Goal: Task Accomplishment & Management: Complete application form

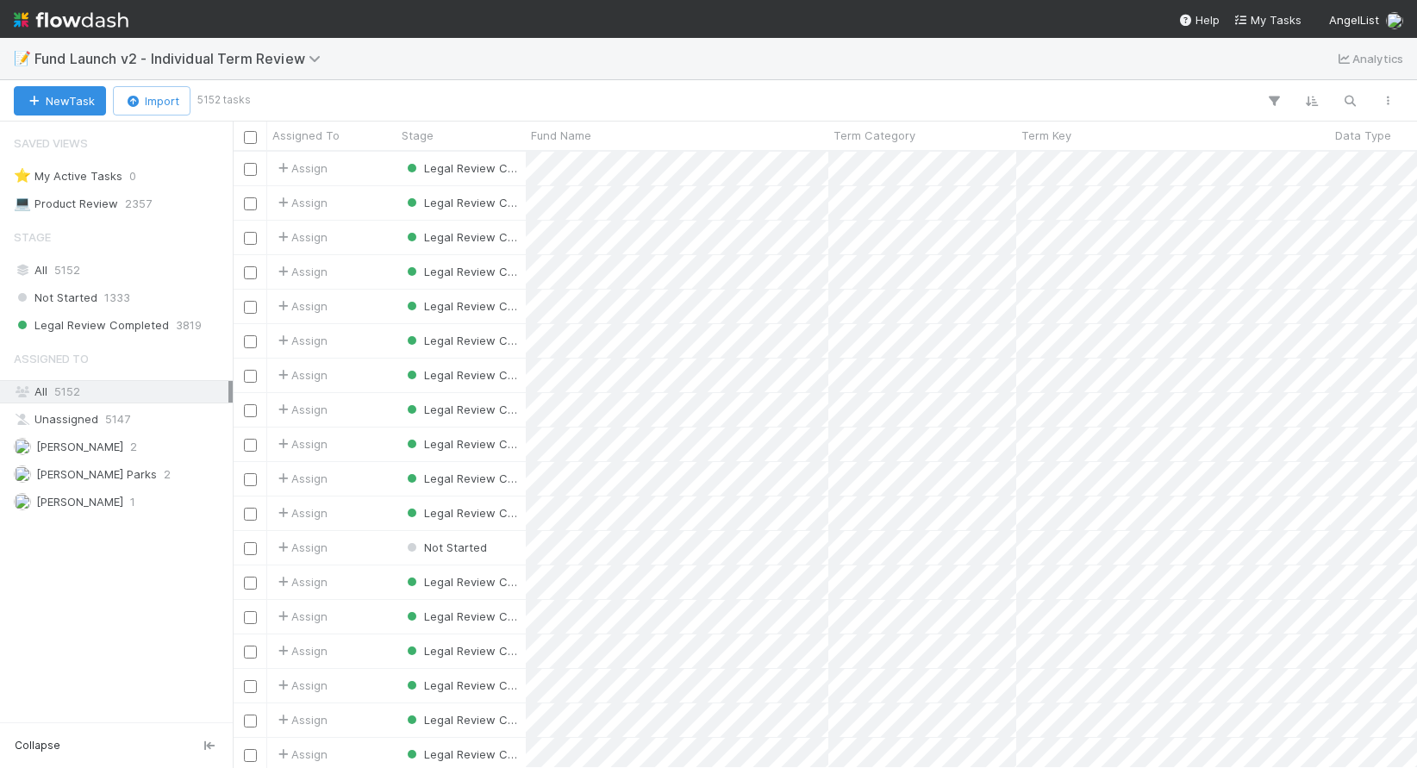
scroll to position [603, 1172]
click at [631, 88] on div "New Task Import 5152 tasks" at bounding box center [708, 100] width 1417 height 41
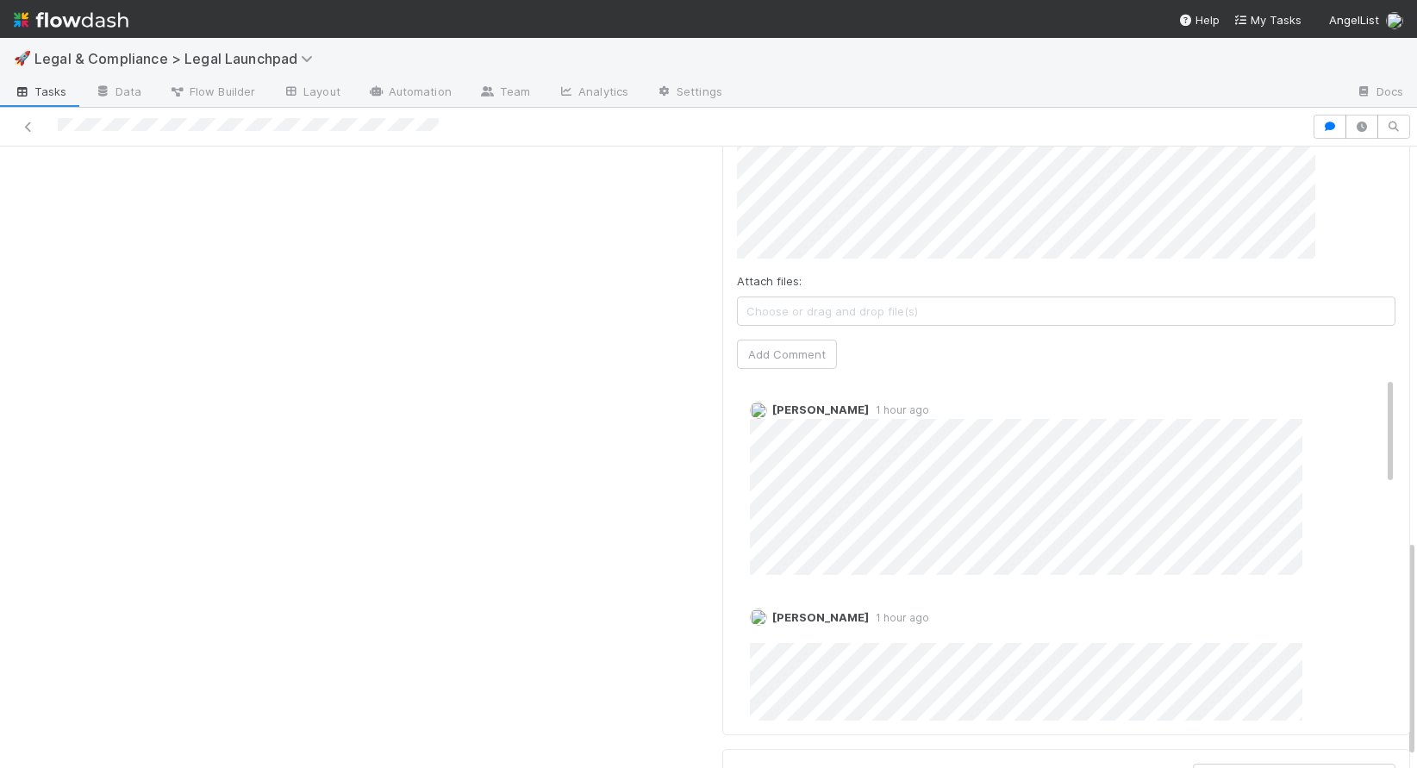
scroll to position [2, 0]
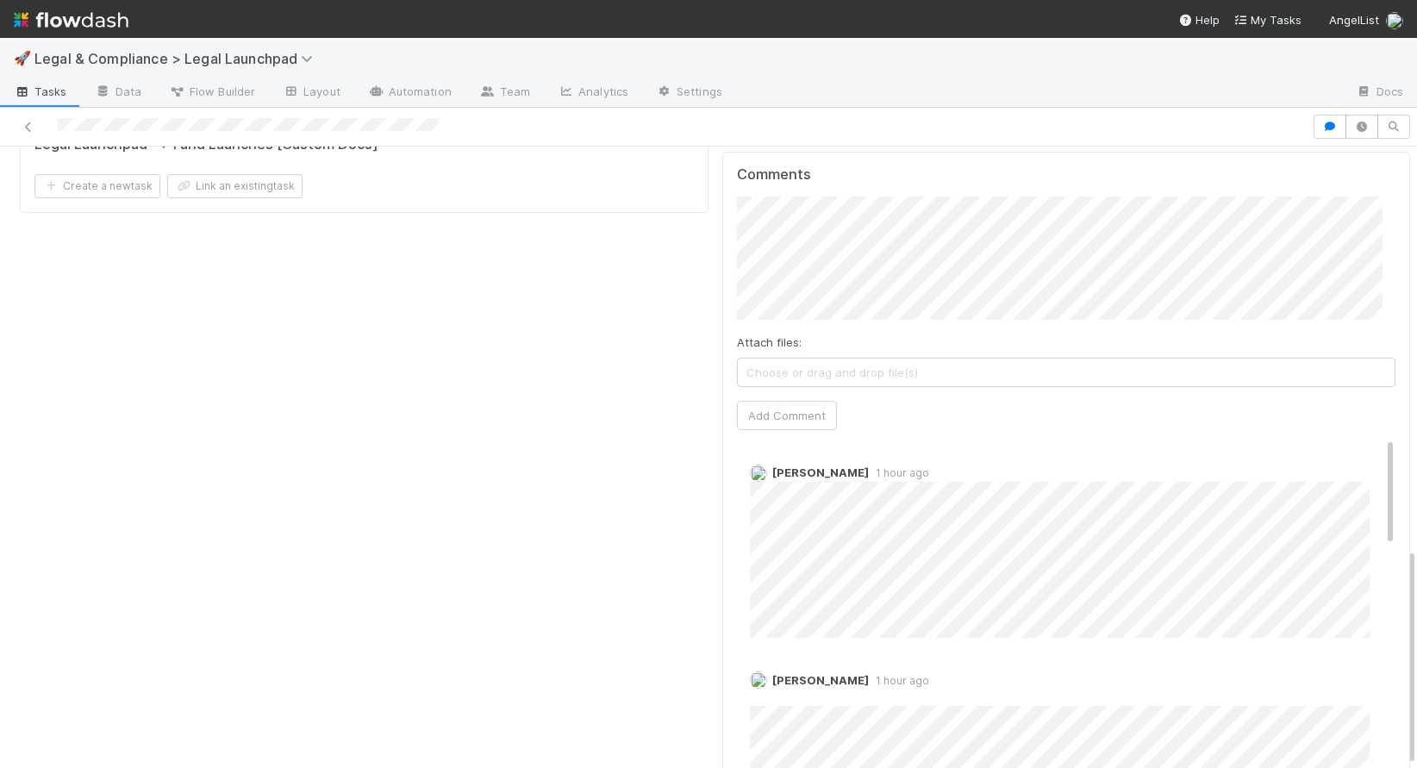
scroll to position [1151, 0]
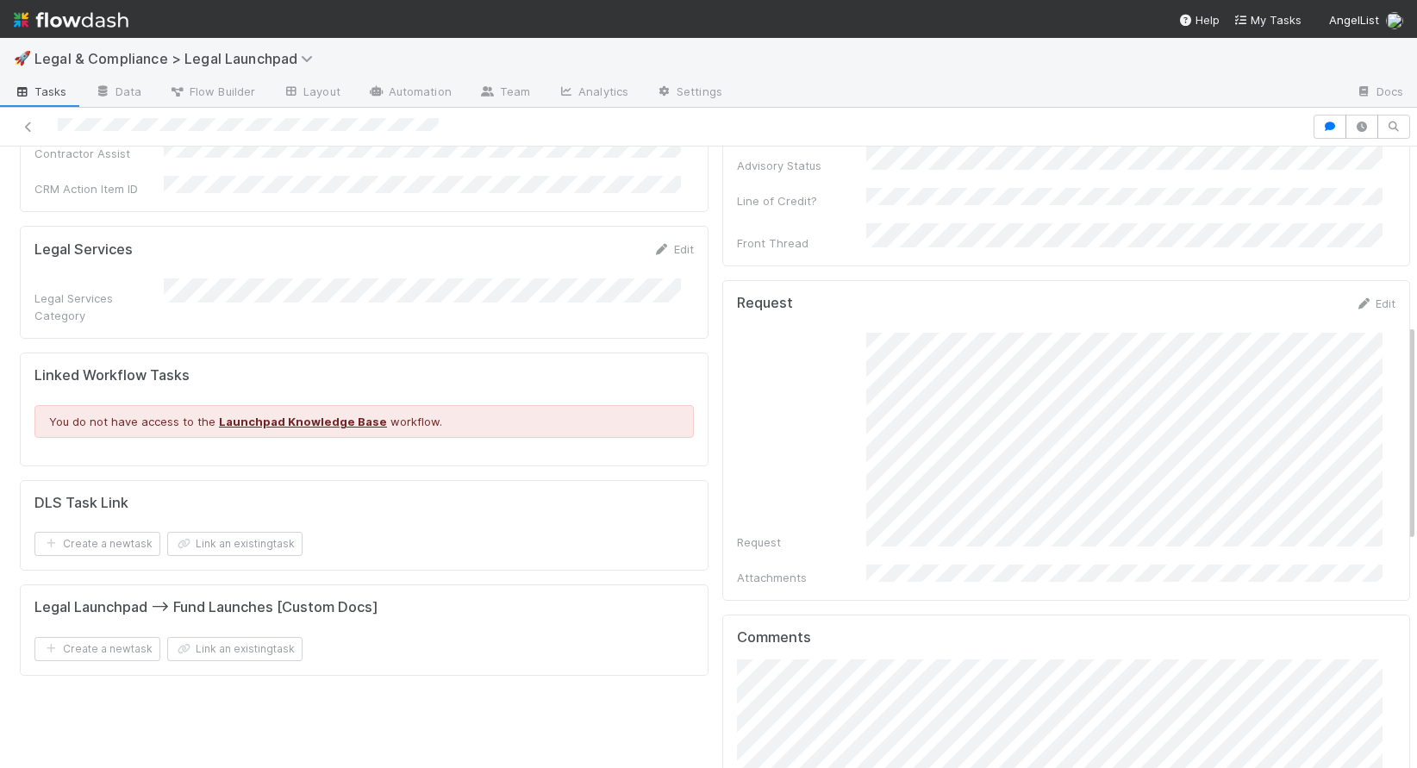
scroll to position [653, 0]
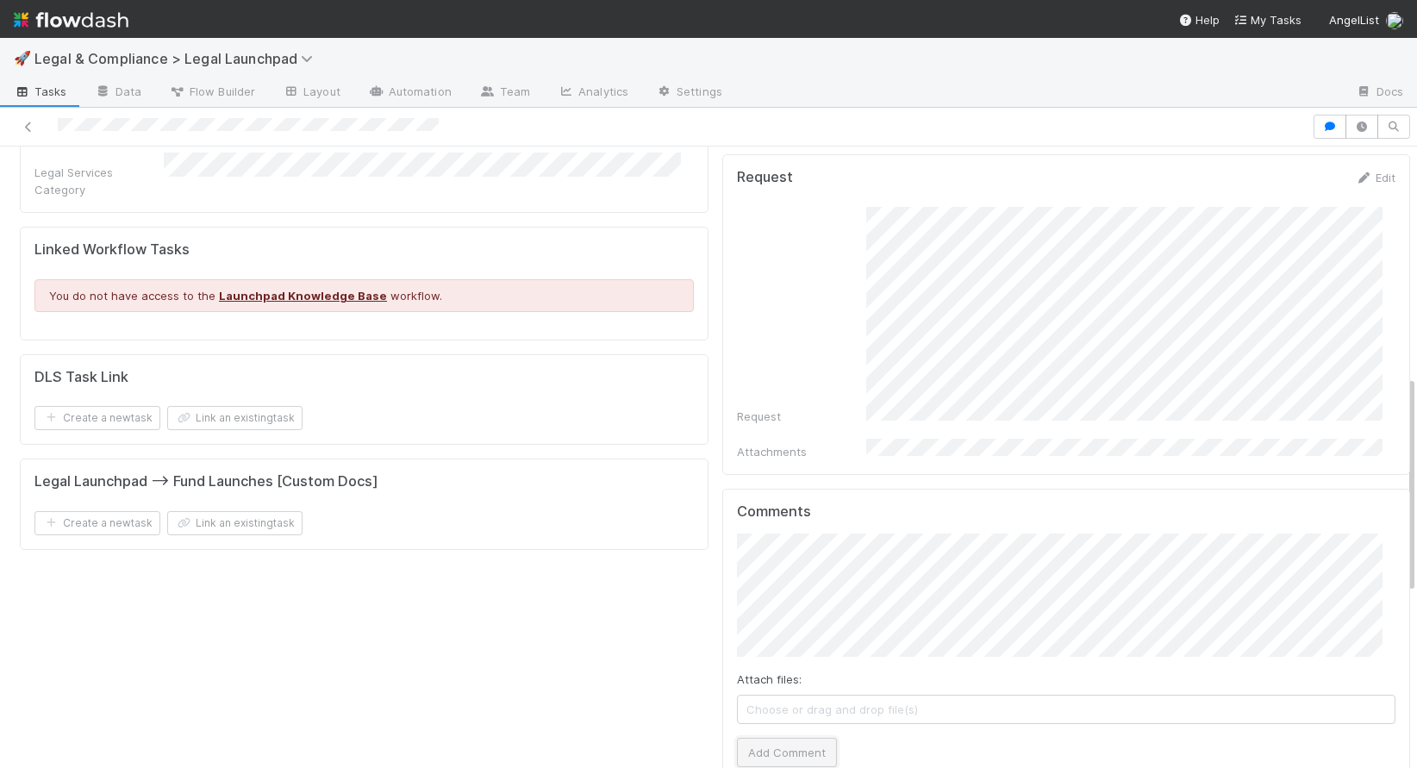
click at [753, 677] on button "Add Comment" at bounding box center [787, 752] width 100 height 29
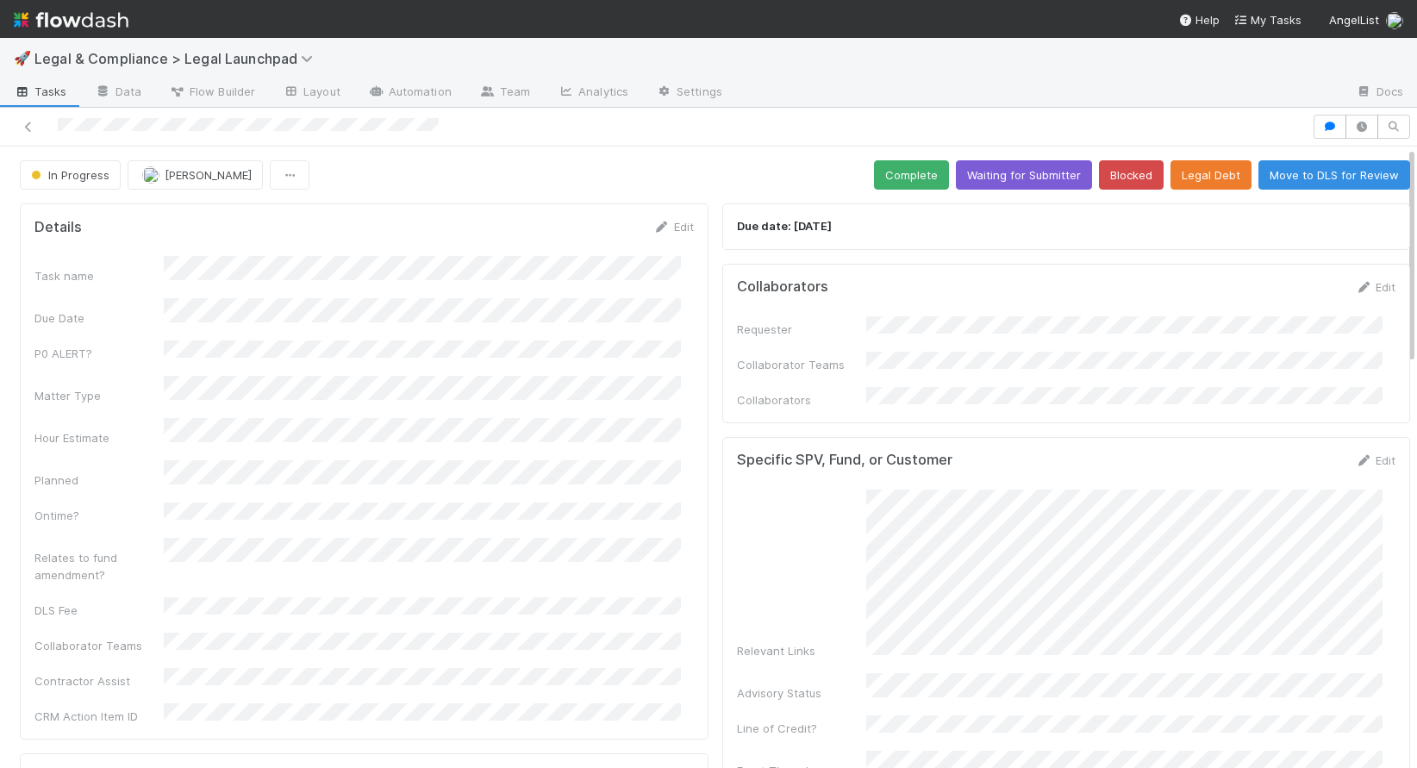
scroll to position [0, 0]
click at [900, 178] on button "Complete" at bounding box center [911, 174] width 75 height 29
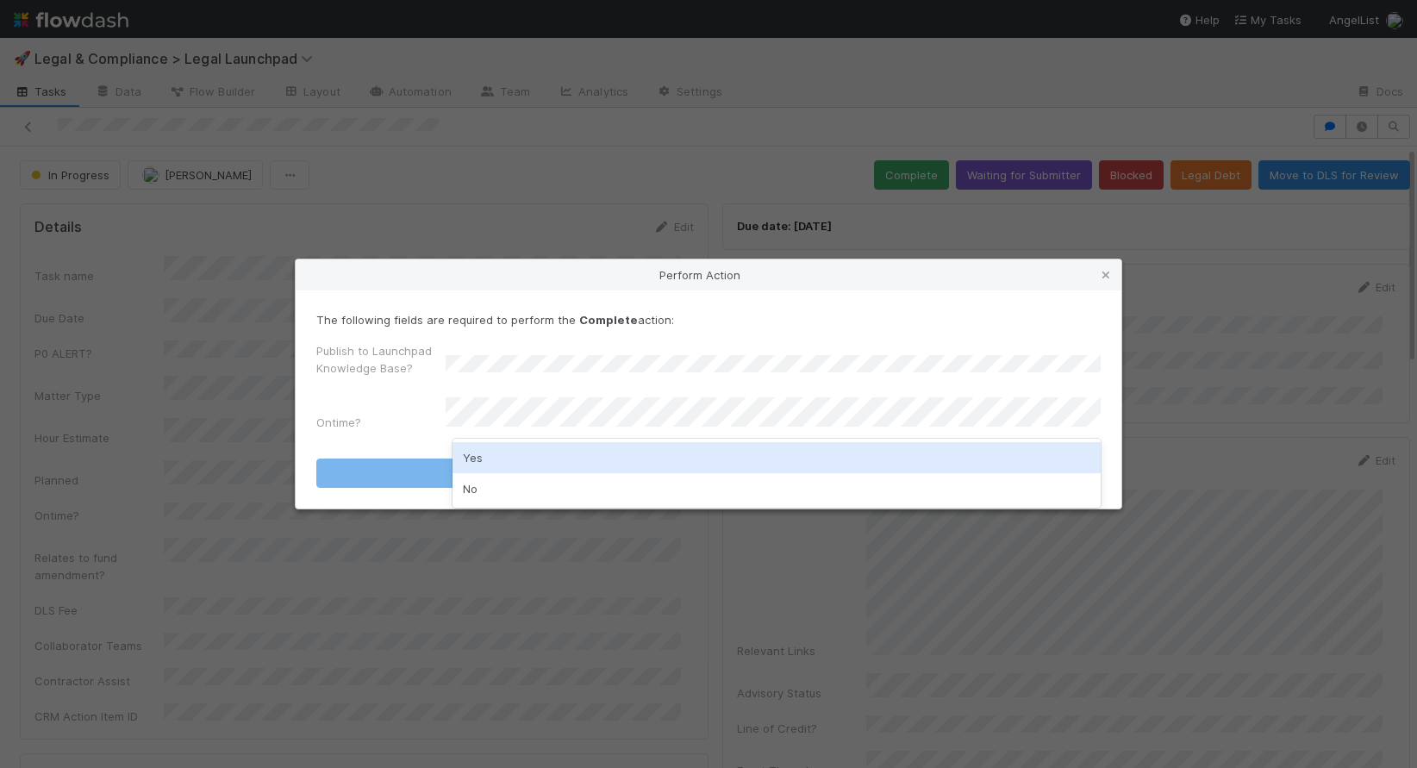
click at [510, 459] on div "Yes" at bounding box center [777, 457] width 648 height 31
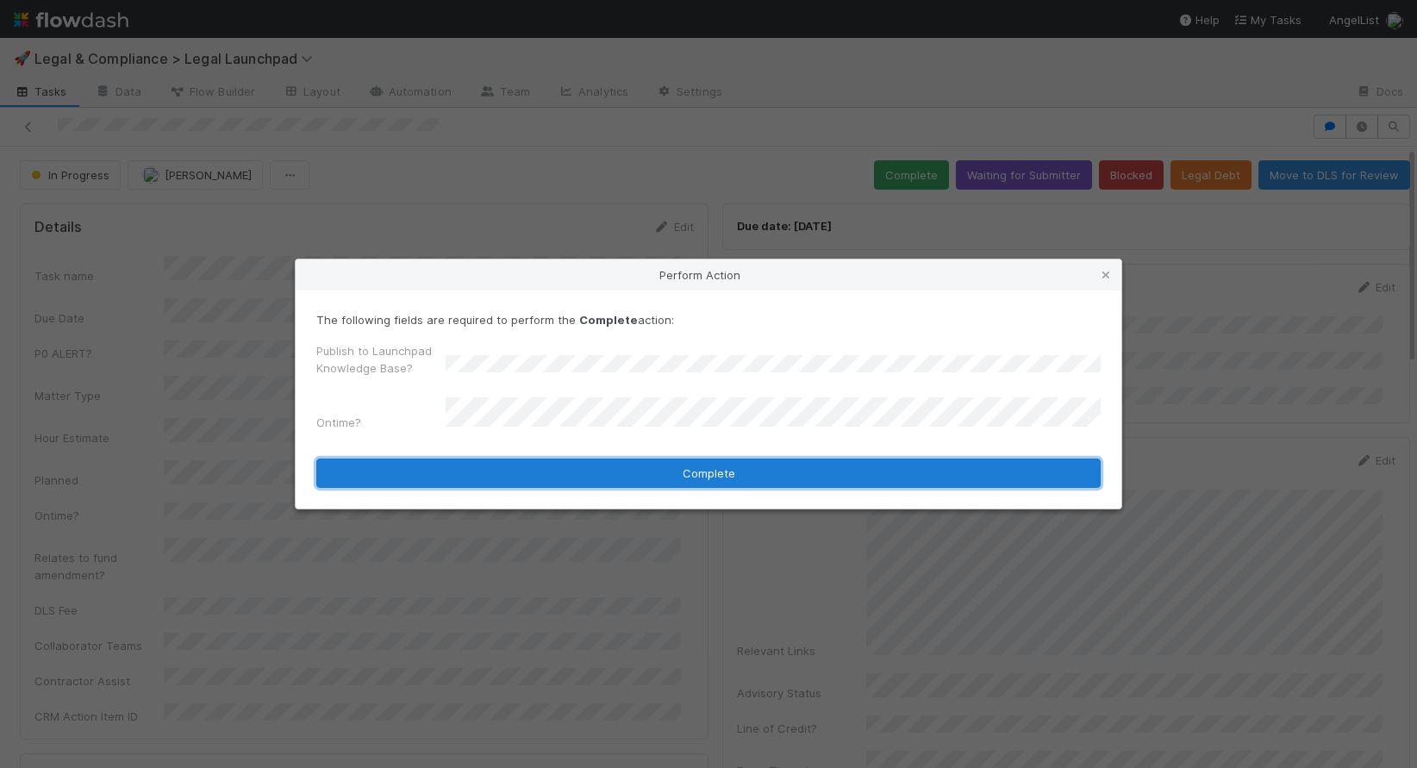
click at [672, 468] on button "Complete" at bounding box center [708, 473] width 785 height 29
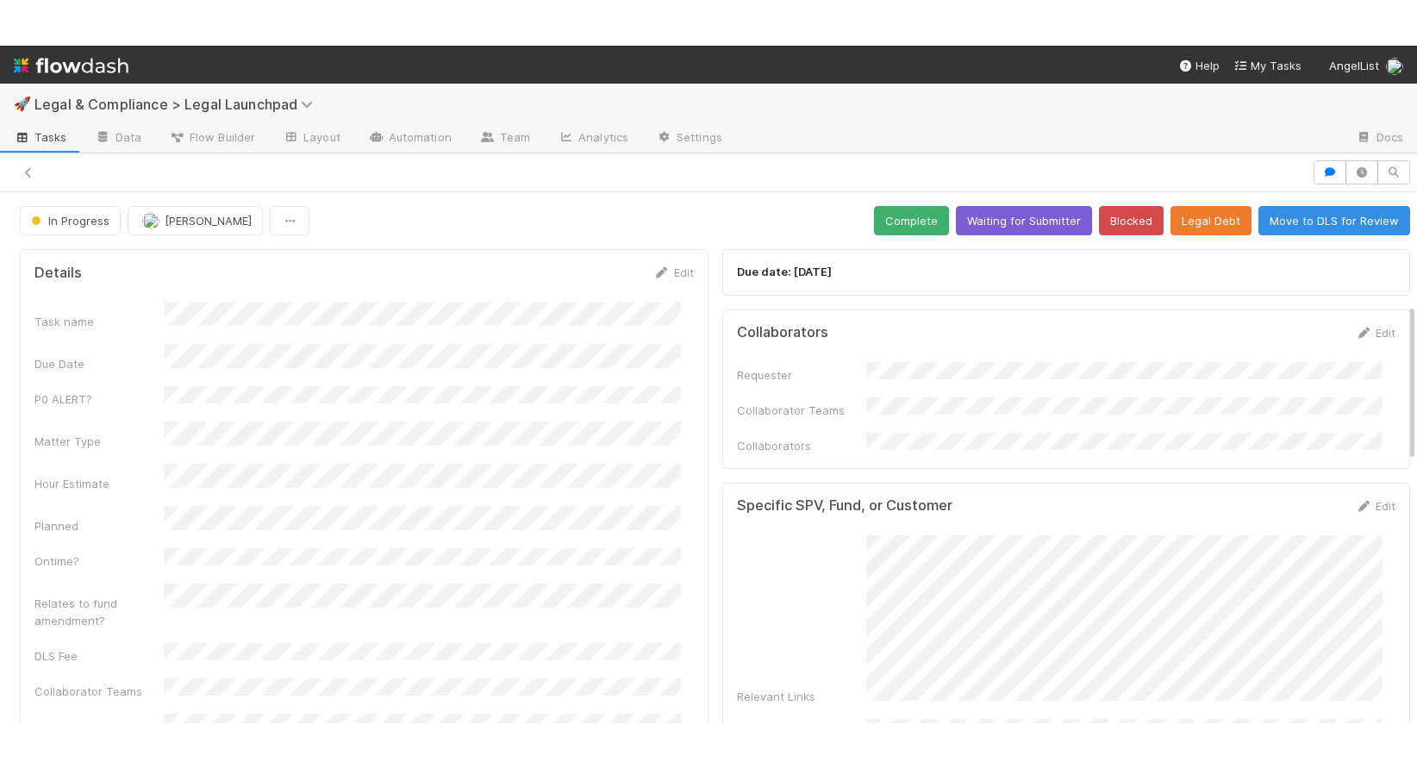
scroll to position [370, 0]
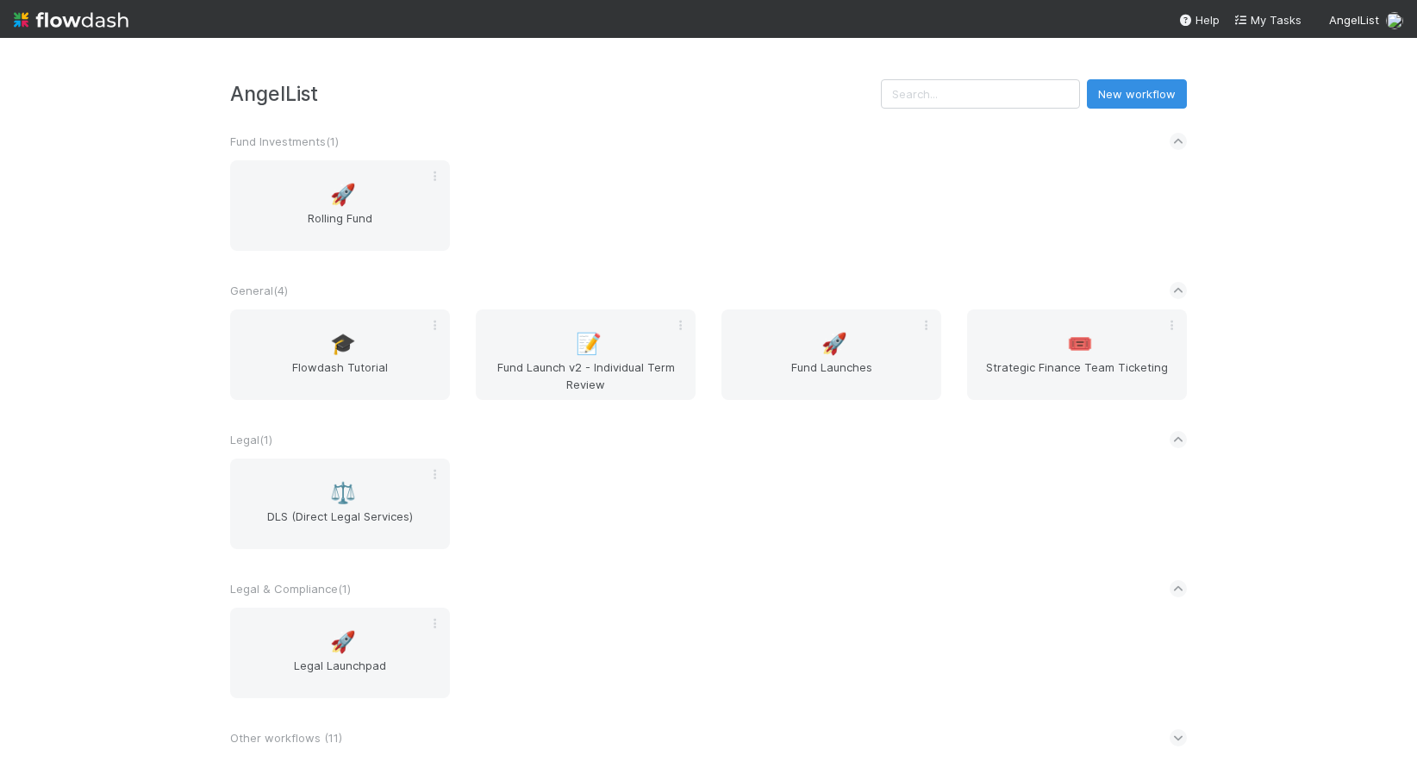
click at [701, 161] on div "🚀 Rolling Fund" at bounding box center [708, 215] width 983 height 111
click at [785, 560] on div "⚖️ DLS (Direct Legal Services)" at bounding box center [708, 514] width 983 height 111
click at [365, 668] on span "Legal Launchpad" at bounding box center [340, 674] width 206 height 34
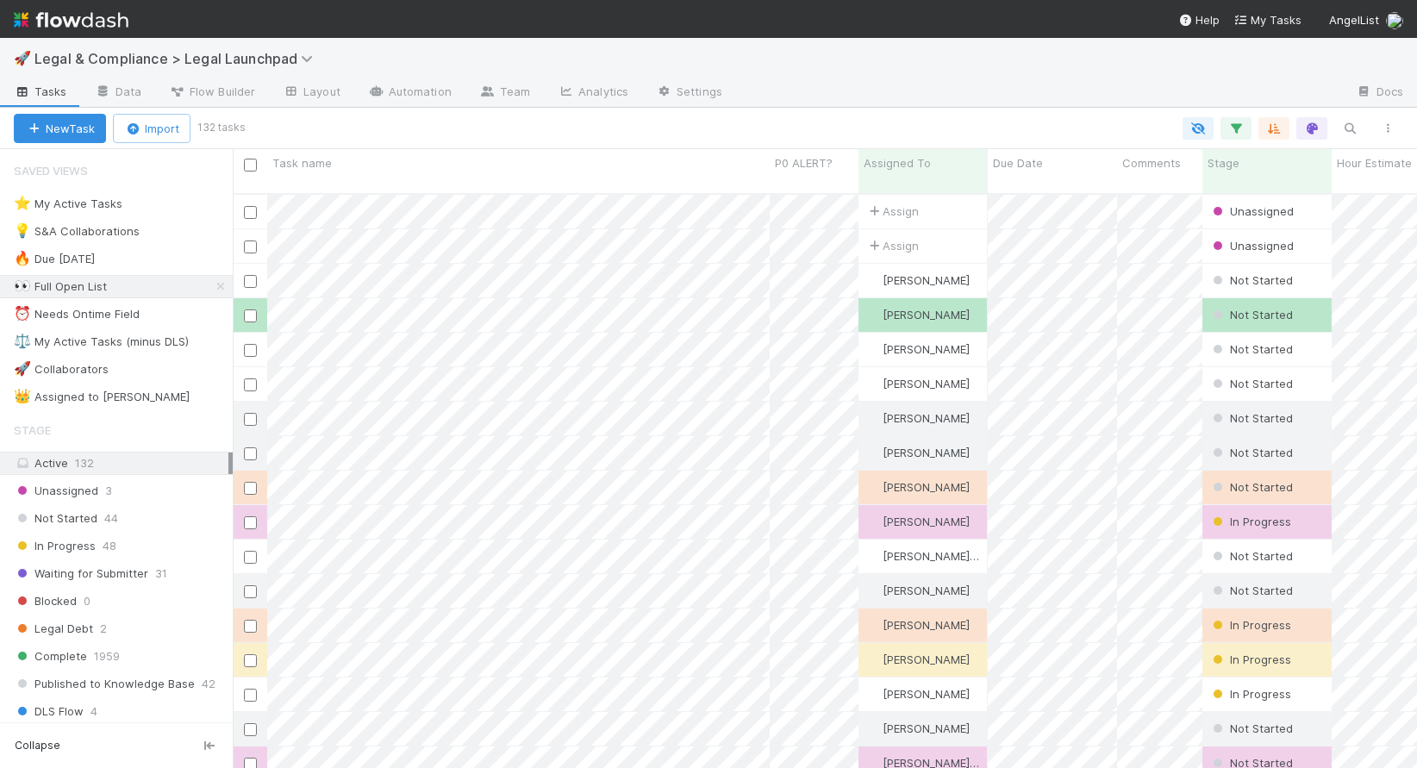
scroll to position [576, 1172]
click at [606, 122] on div at bounding box center [824, 128] width 1165 height 22
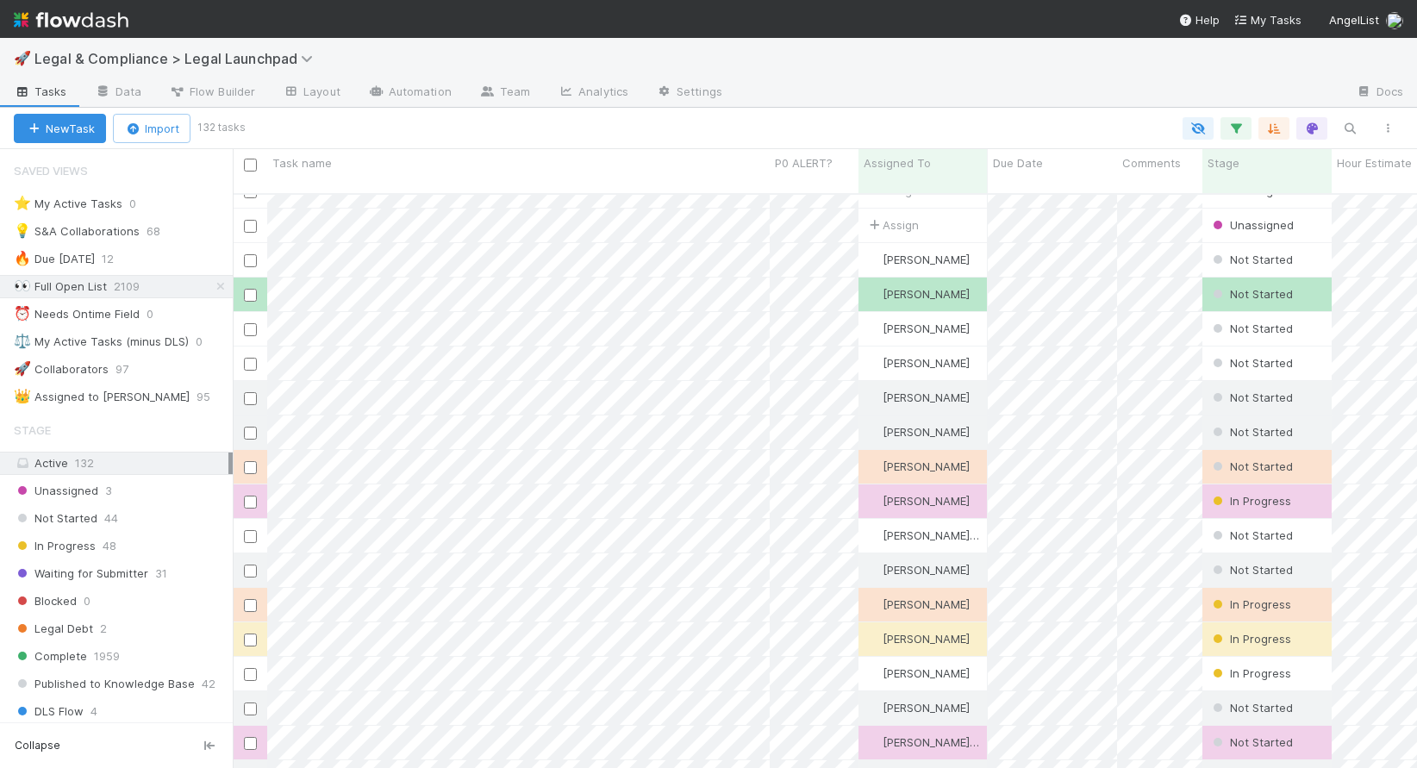
scroll to position [17, 0]
click at [789, 75] on div "🚀 Legal & Compliance > Legal Launchpad" at bounding box center [708, 58] width 1417 height 41
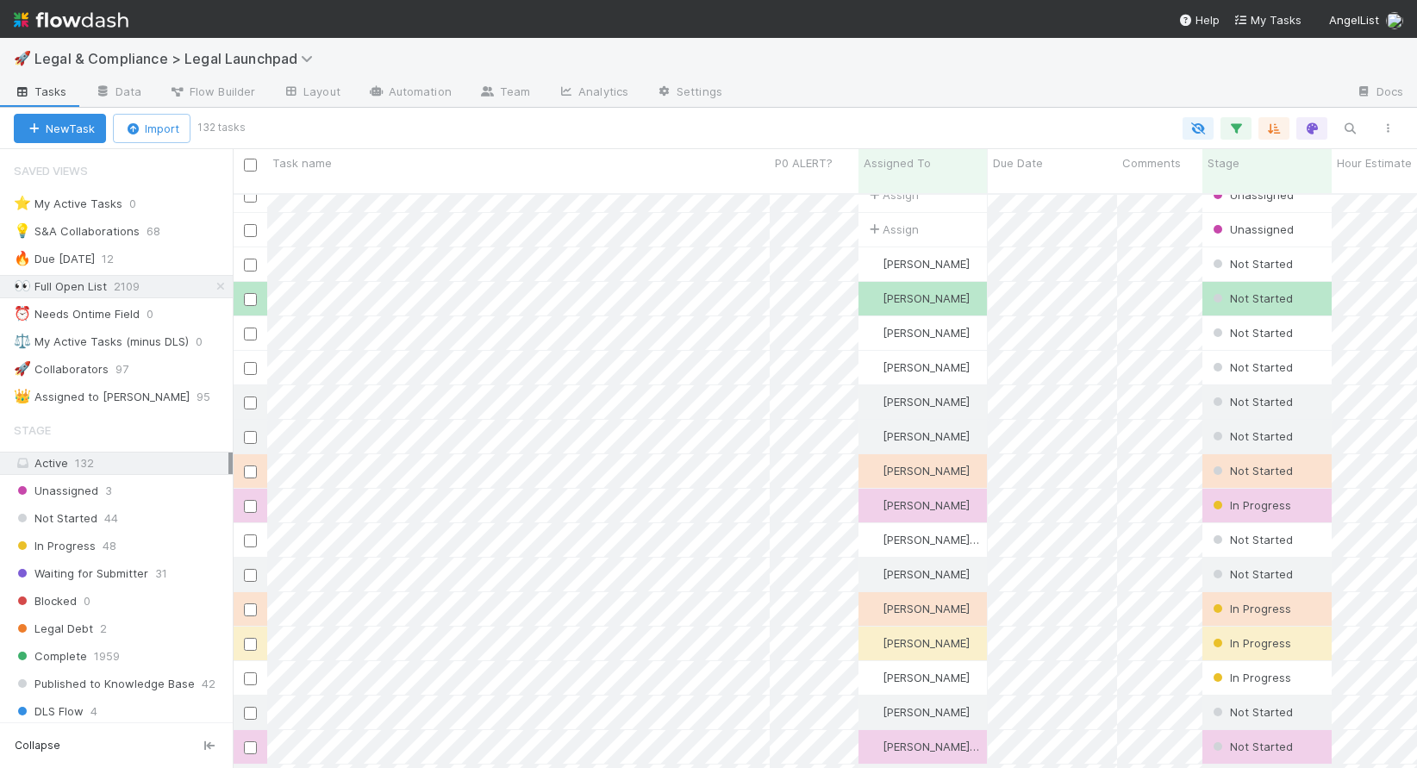
scroll to position [0, 0]
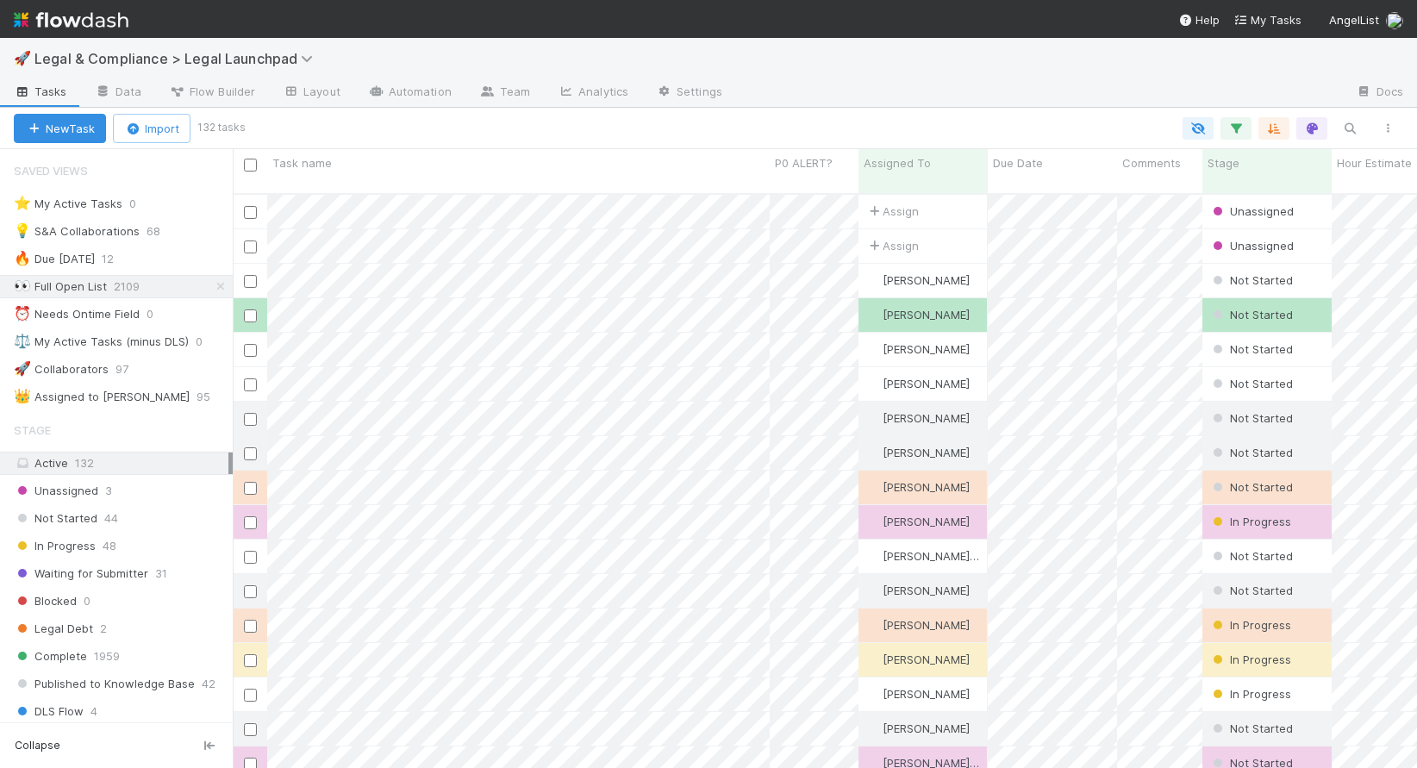
click at [586, 124] on div at bounding box center [824, 128] width 1165 height 22
click at [705, 117] on div at bounding box center [824, 128] width 1165 height 22
click at [1232, 131] on icon "button" at bounding box center [1236, 129] width 17 height 16
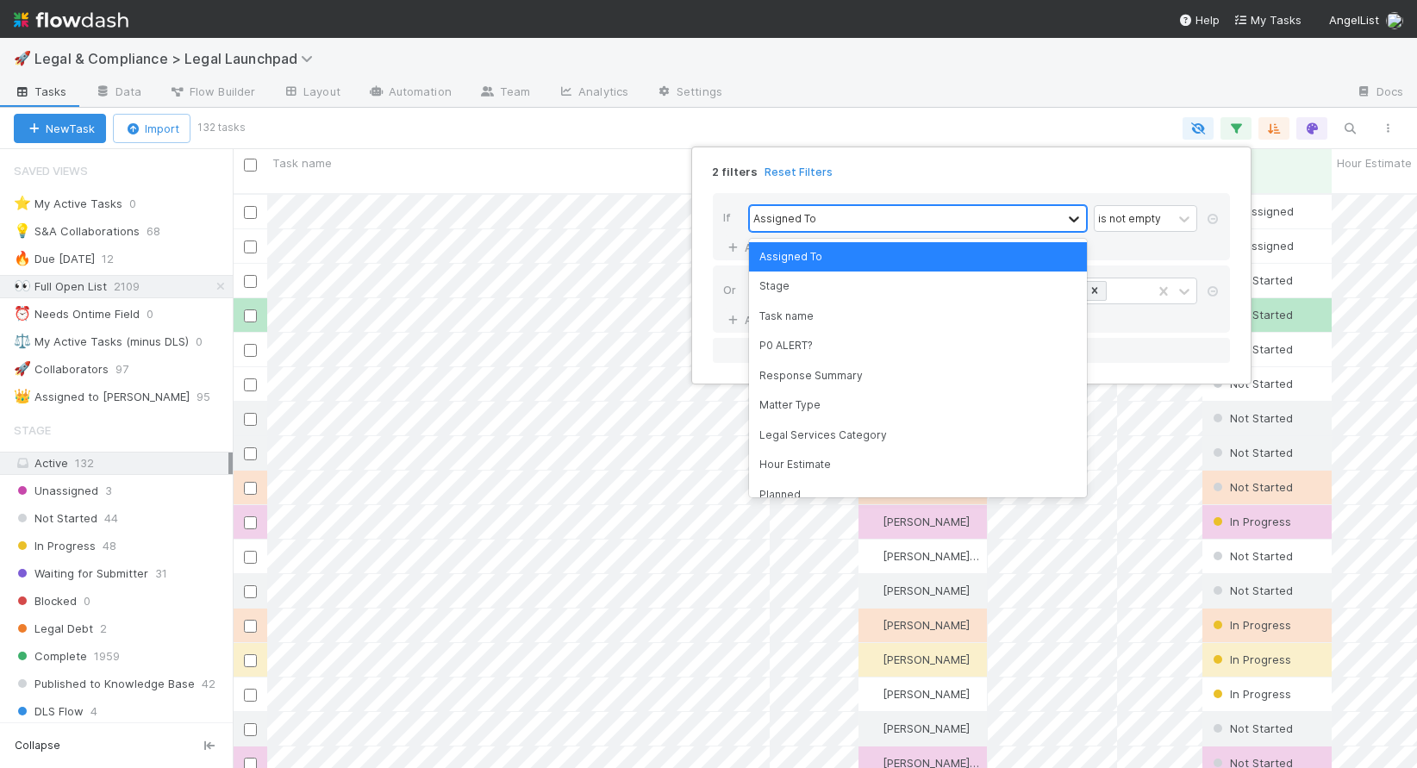
click at [1075, 220] on icon at bounding box center [1074, 219] width 10 height 6
click at [953, 257] on div "Assigned To" at bounding box center [918, 256] width 338 height 29
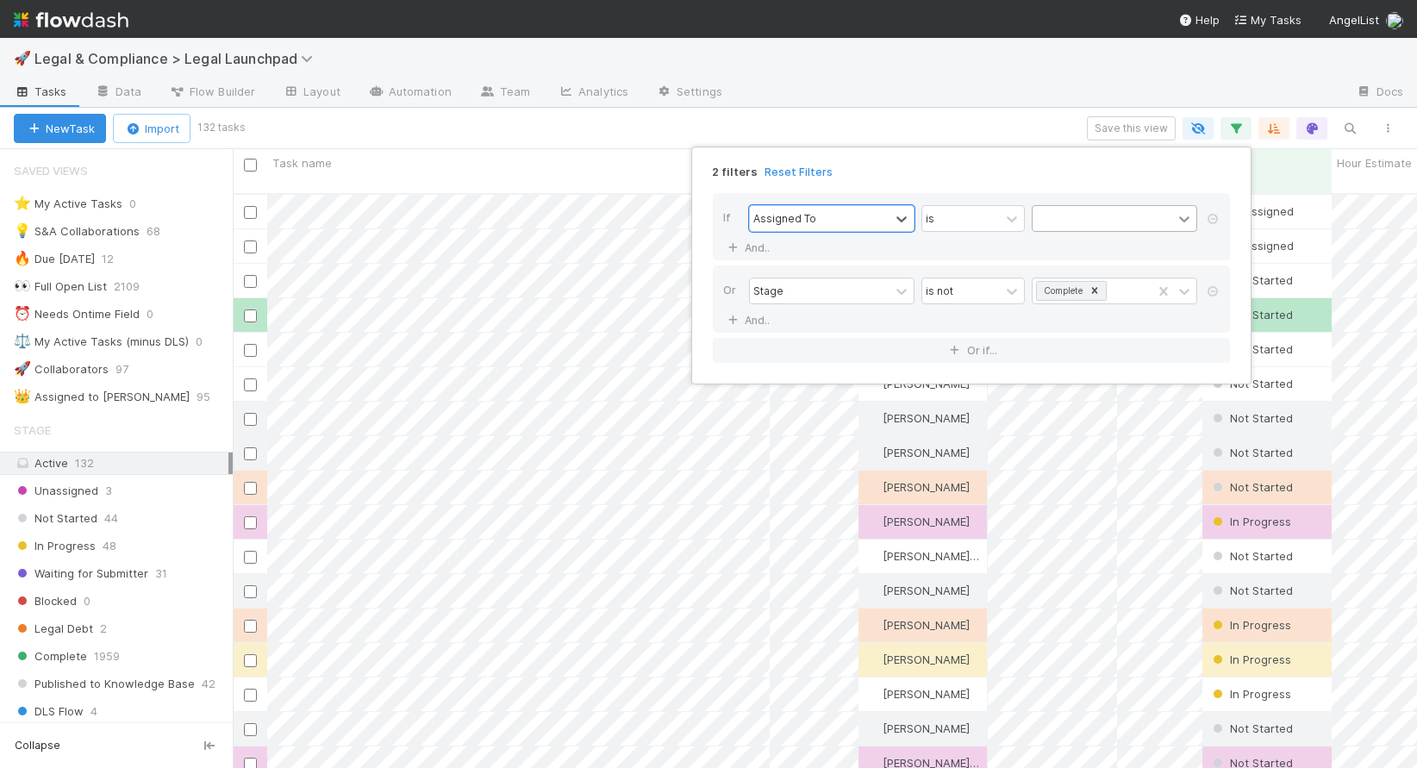
scroll to position [576, 1172]
click at [1185, 218] on icon at bounding box center [1184, 219] width 10 height 6
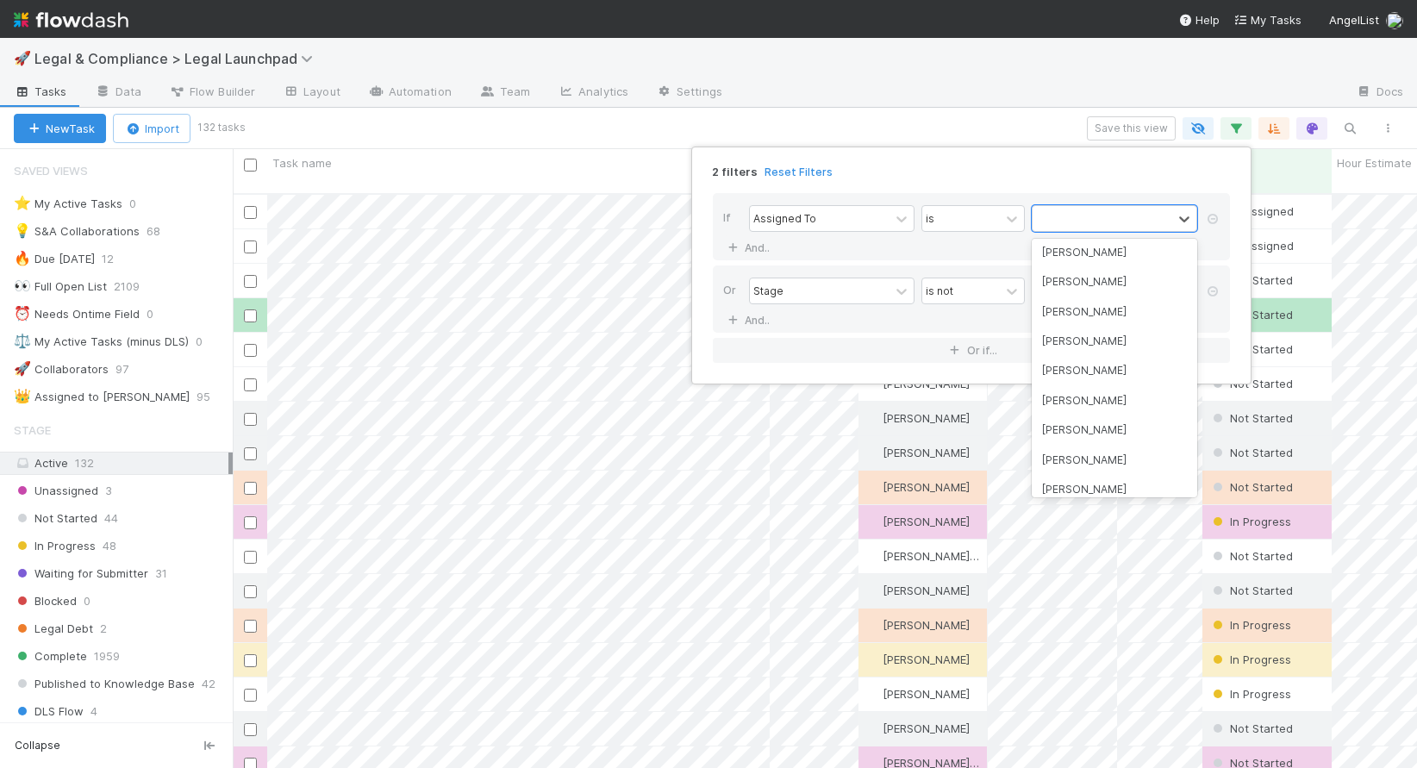
scroll to position [1497, 0]
click at [1113, 215] on div at bounding box center [1103, 218] width 140 height 25
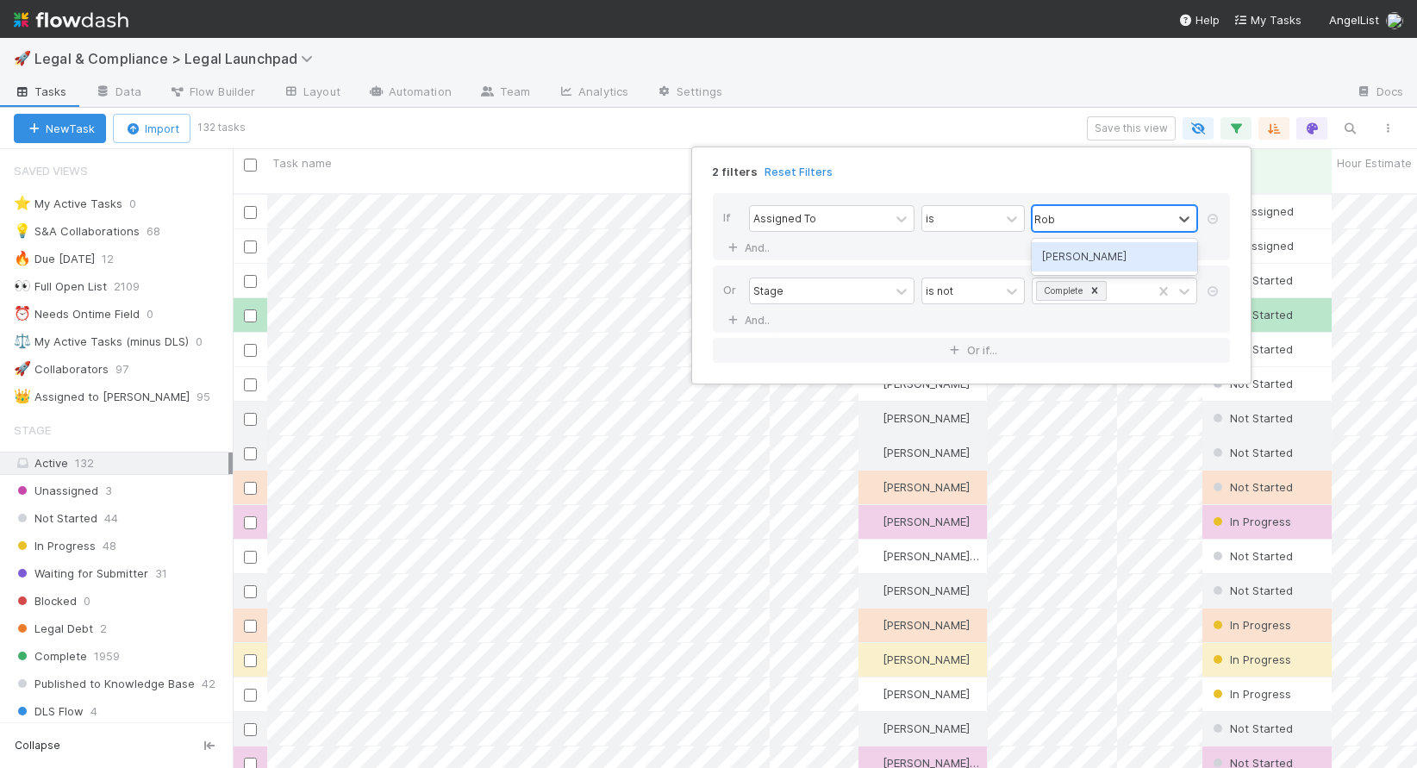
type input "Robin"
click at [1129, 263] on div "Robin Sosnow" at bounding box center [1115, 256] width 166 height 29
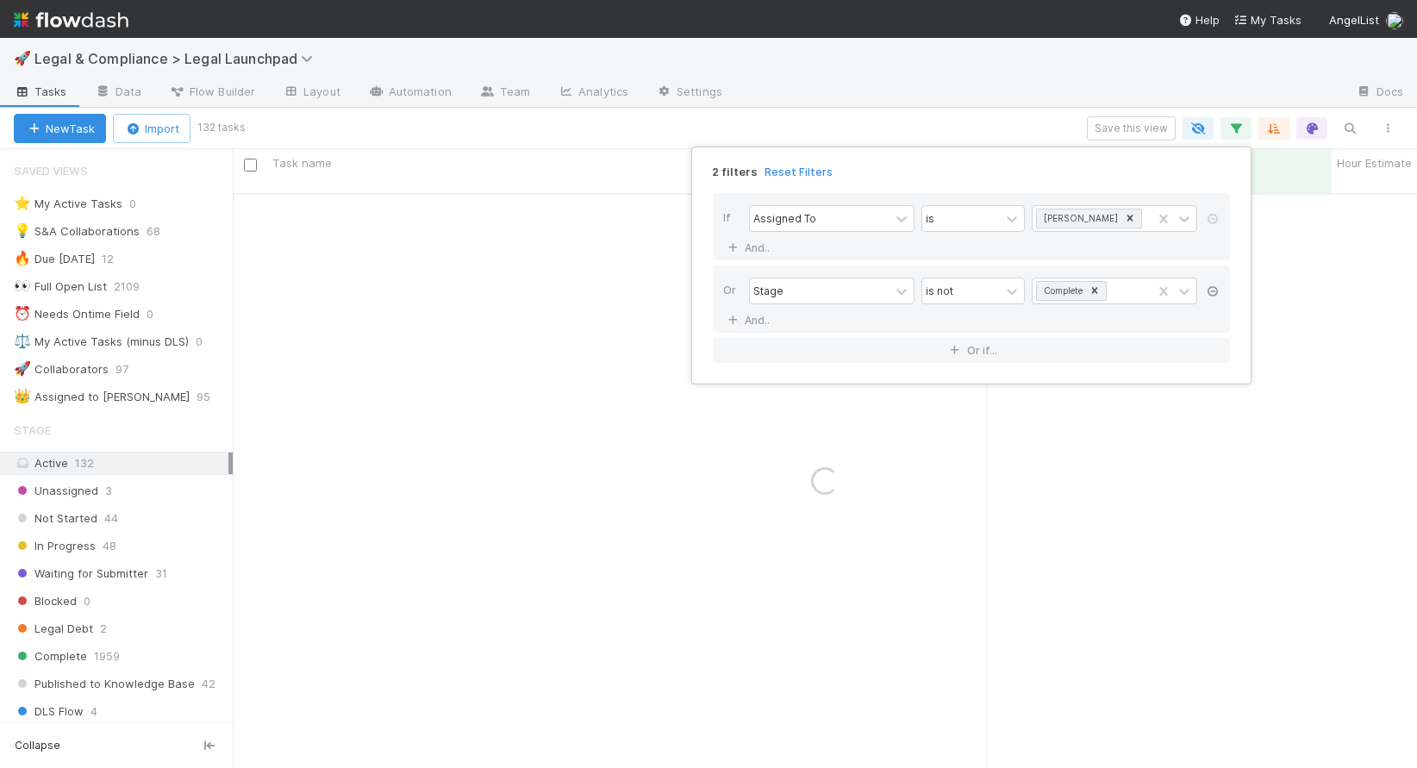
click at [1213, 288] on icon at bounding box center [1212, 291] width 17 height 10
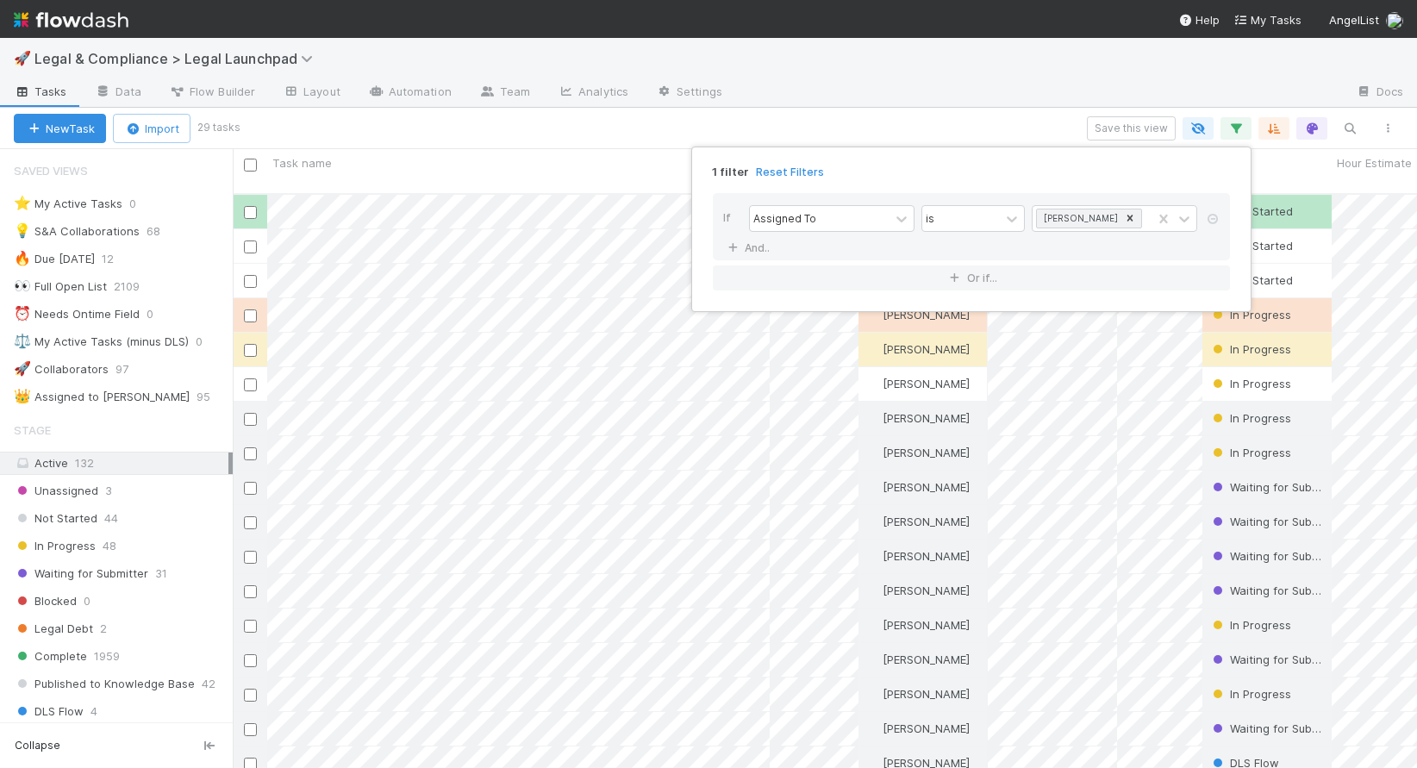
scroll to position [576, 1172]
click at [852, 109] on div "1 filter Reset Filters If Assigned To is Robin Sosnow And.. Or if..." at bounding box center [708, 384] width 1417 height 768
click at [1240, 131] on div "1 filter Reset Filters If Assigned To is Robin Sosnow And.. Or if..." at bounding box center [708, 384] width 1417 height 768
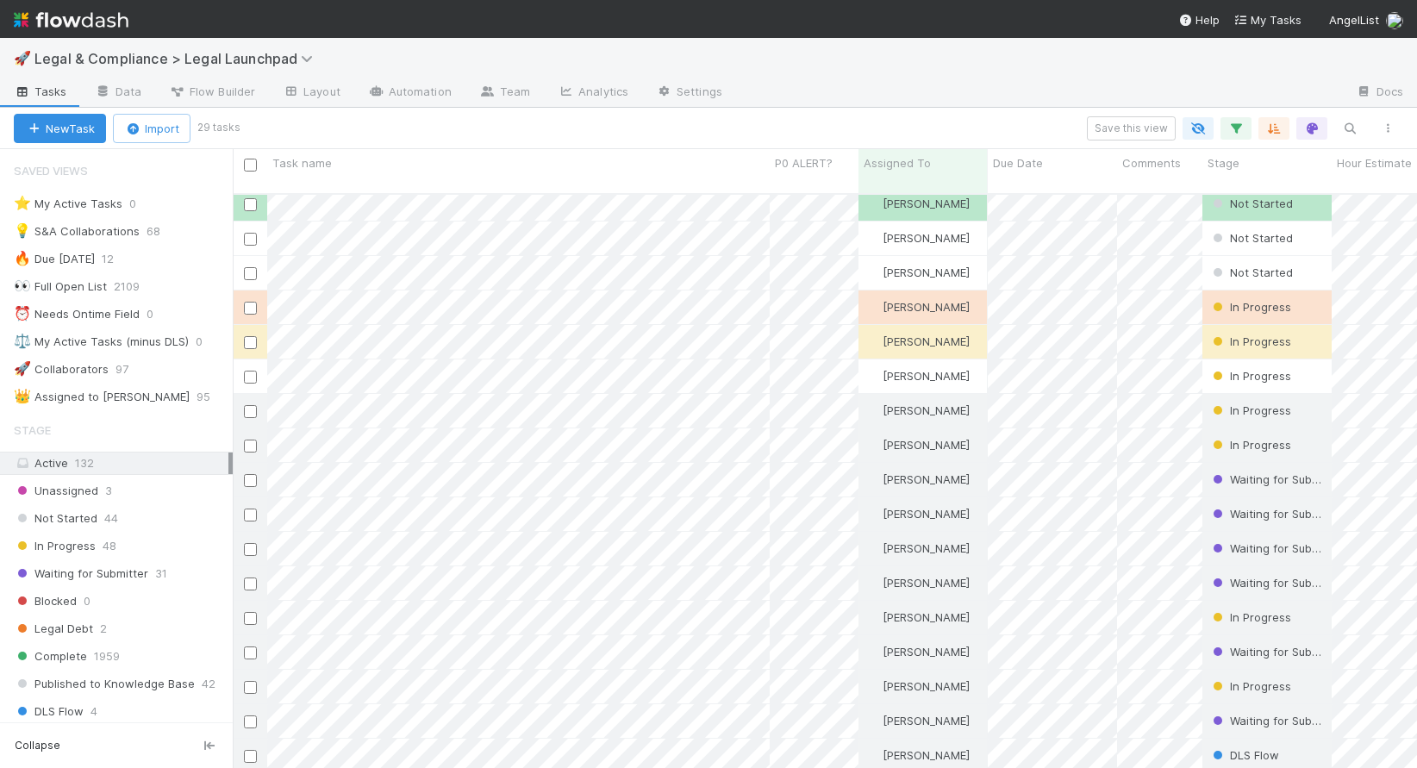
scroll to position [0, 0]
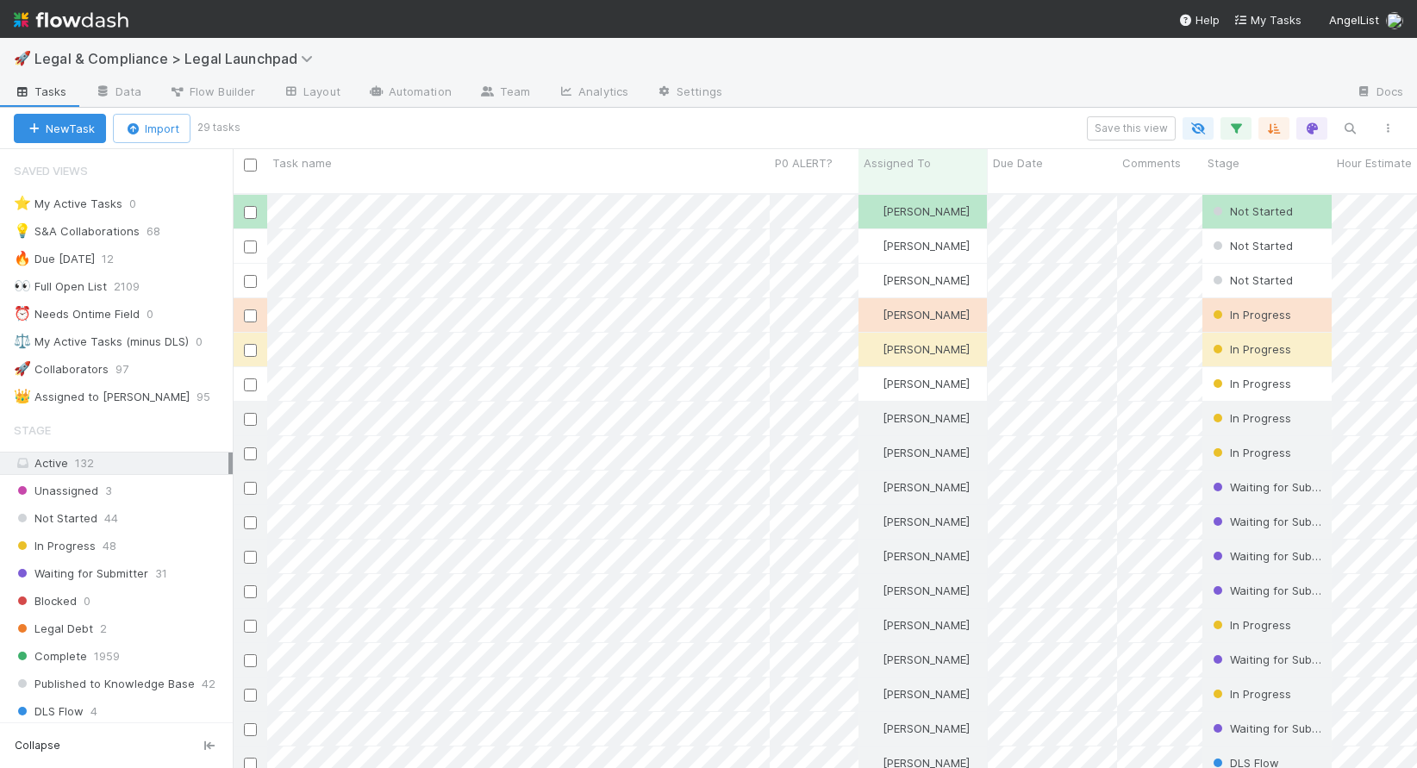
click at [755, 131] on div "Save this view" at bounding box center [822, 128] width 1170 height 24
click at [776, 127] on div "Save this view" at bounding box center [822, 128] width 1170 height 24
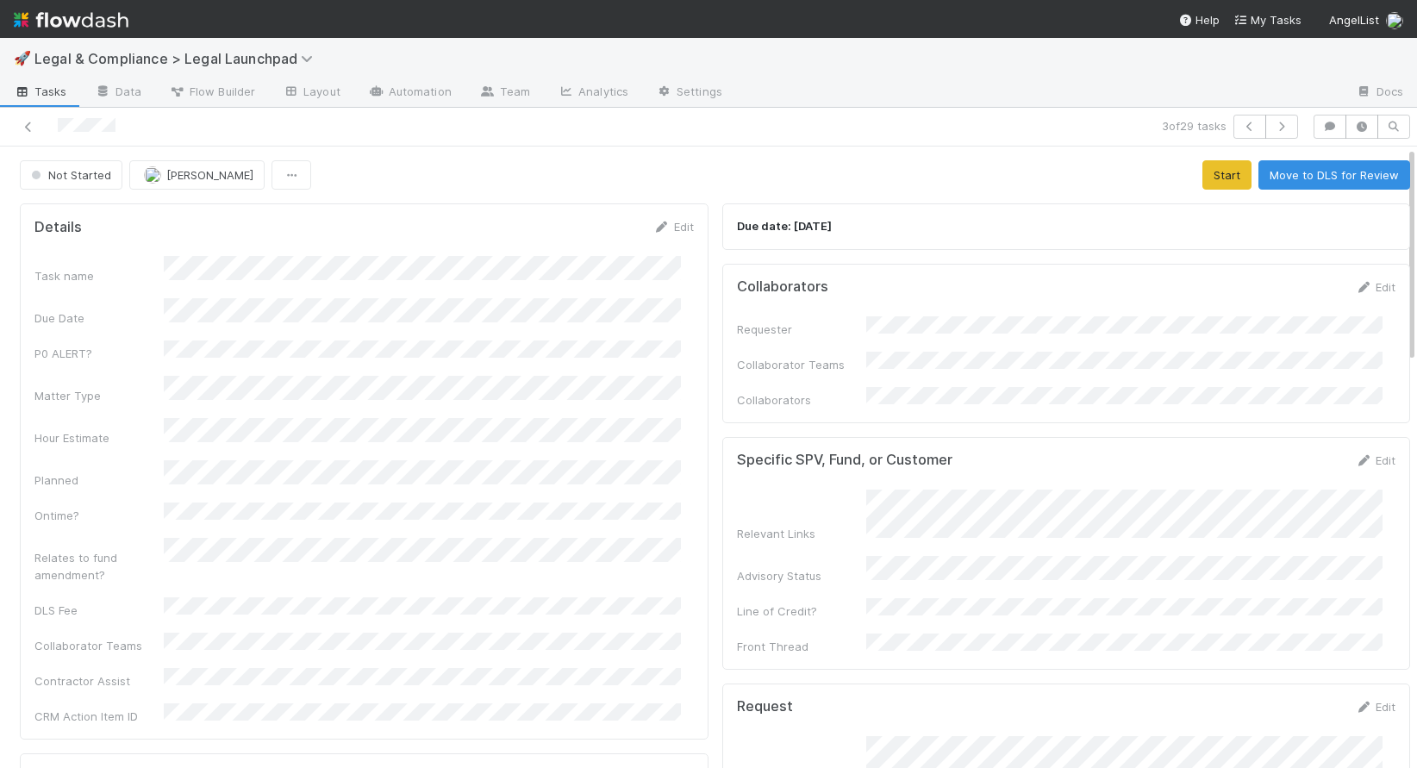
click at [321, 254] on form "Details Edit Task name Due Date P0 ALERT? Matter Type Hour Estimate Planned Ont…" at bounding box center [364, 471] width 660 height 507
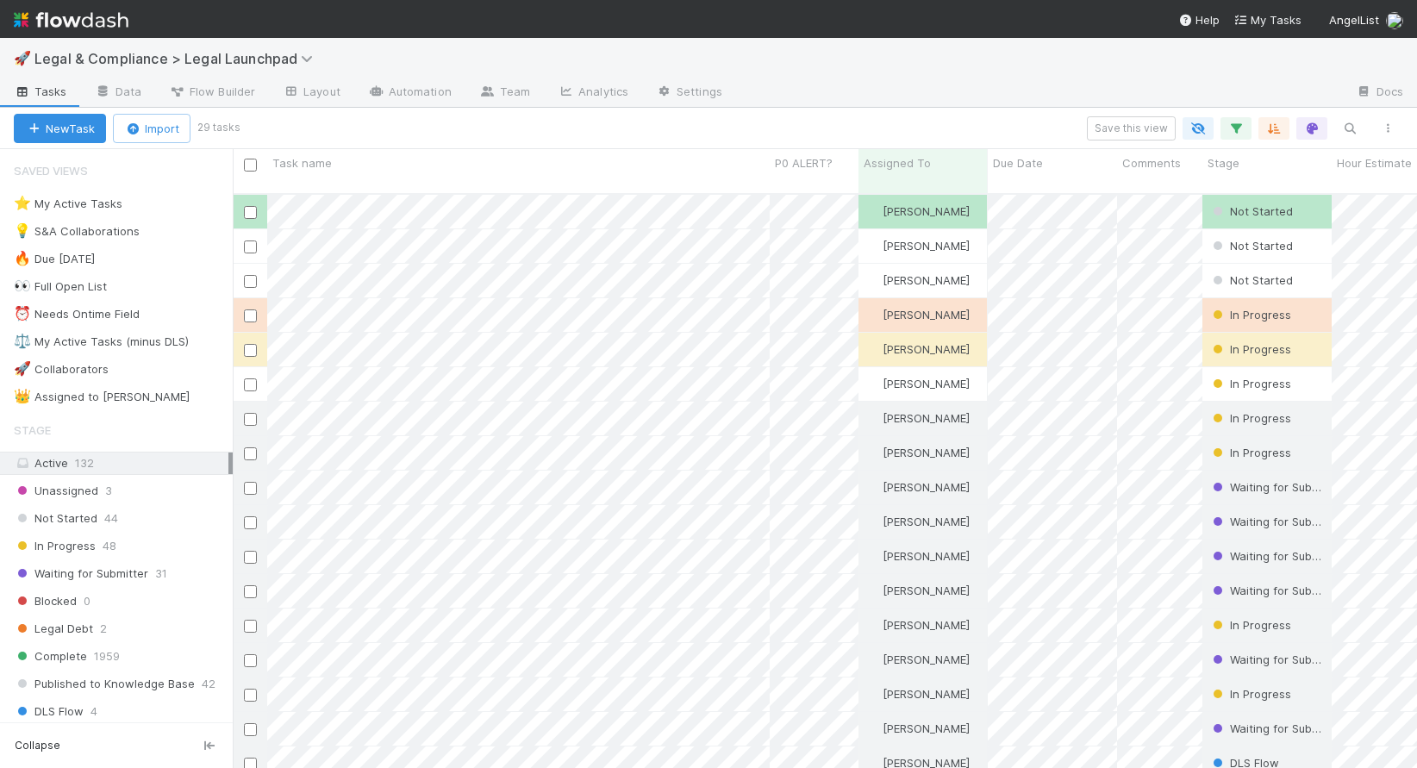
scroll to position [576, 1172]
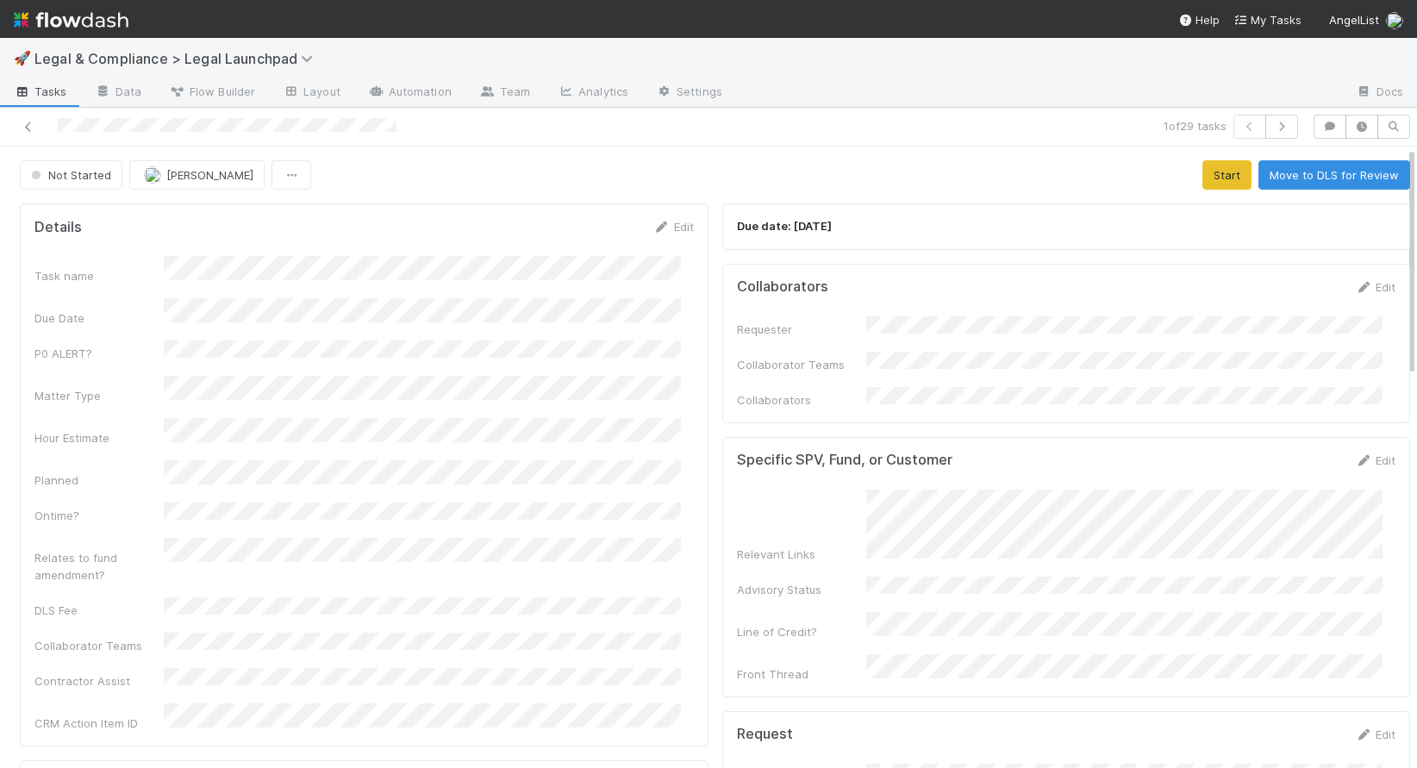
drag, startPoint x: 397, startPoint y: 128, endPoint x: 47, endPoint y: 129, distance: 349.2
click at [47, 129] on div at bounding box center [333, 127] width 653 height 24
click at [425, 323] on div "Task name Due Date P0 ALERT? Matter Type Hour Estimate Planned Ontime? Relates …" at bounding box center [364, 494] width 660 height 476
click at [909, 344] on div "Requester Collaborator Teams Collaborators" at bounding box center [1067, 362] width 660 height 92
